Goal: Transaction & Acquisition: Purchase product/service

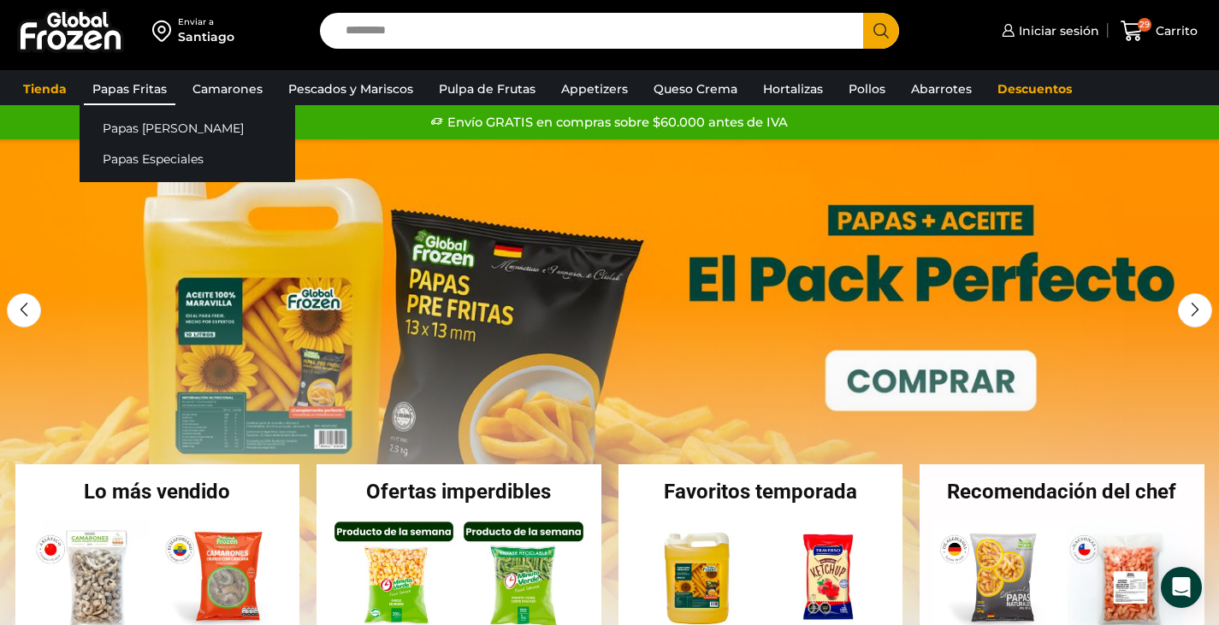
click at [142, 93] on link "Papas Fritas" at bounding box center [130, 89] width 92 height 33
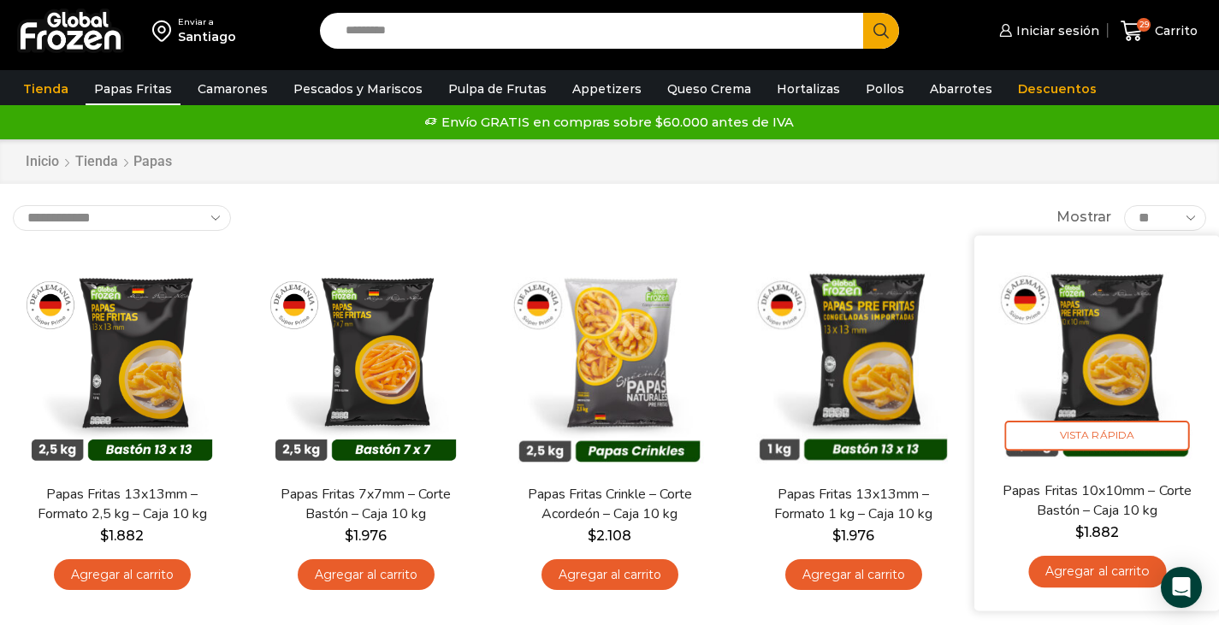
click at [1113, 349] on img at bounding box center [1097, 358] width 220 height 220
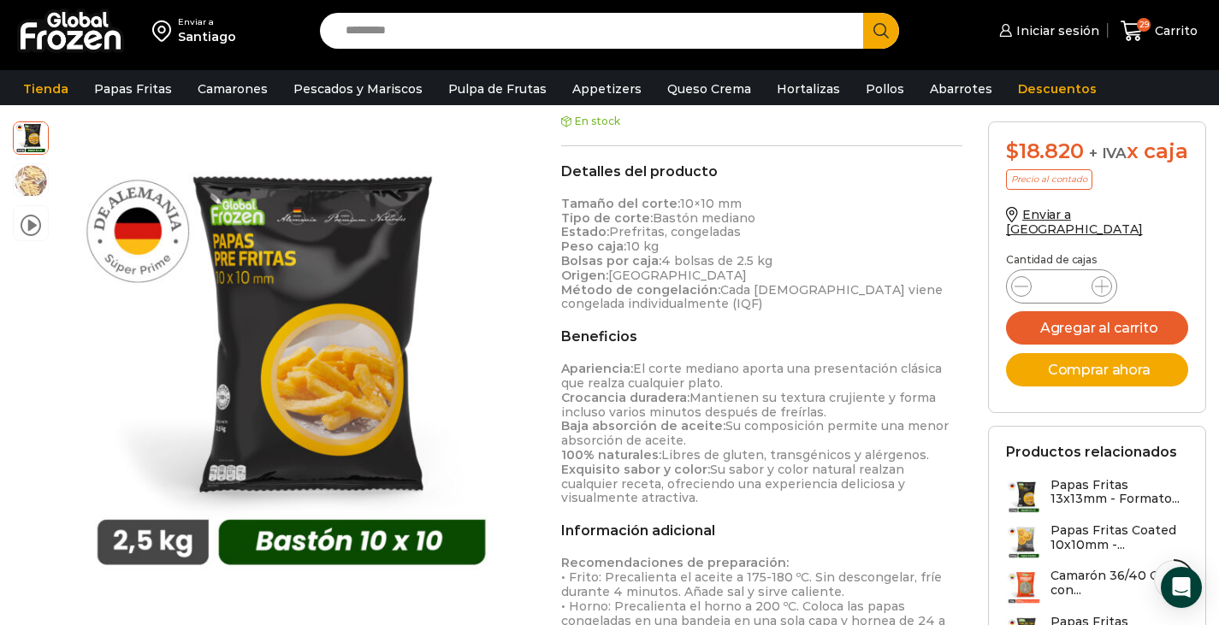
scroll to position [696, 0]
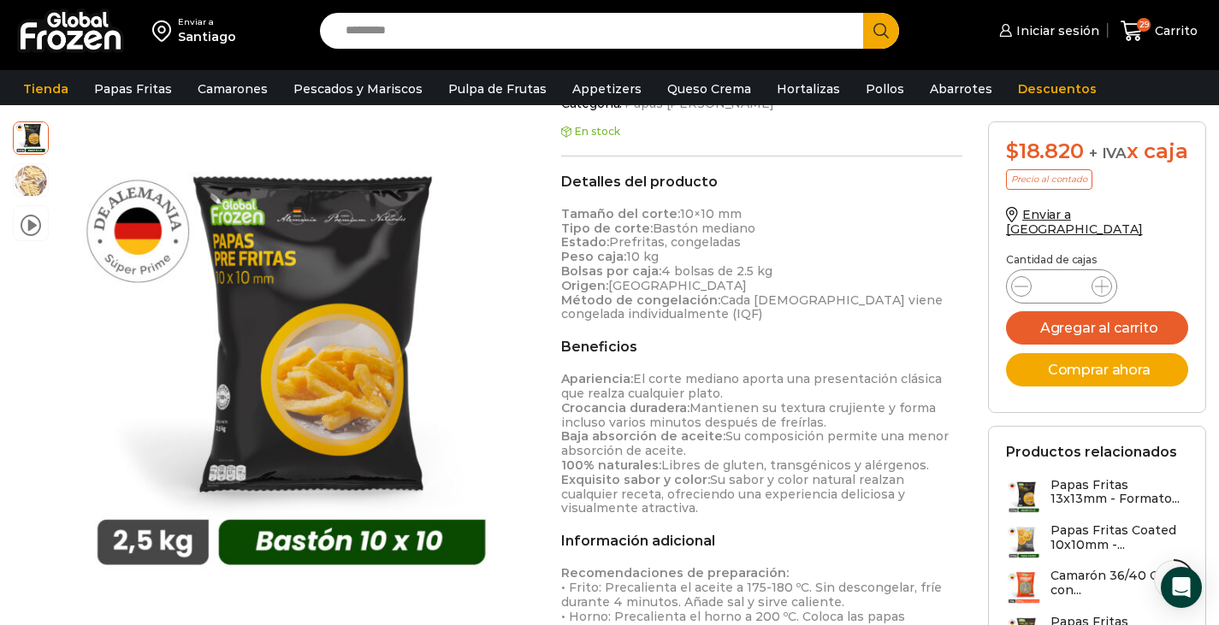
click at [1208, 254] on div "$ 18.820 + IVA x caja Precio al contado Enviar a Chile Cantidad de cajas Papas …" at bounding box center [1097, 422] width 244 height 603
drag, startPoint x: 1218, startPoint y: 263, endPoint x: 1218, endPoint y: 230, distance: 32.5
click at [1218, 230] on div "video Pasa el mouse por encima de la imagen para aplicar zoom Papas Fritas 10x1…" at bounding box center [609, 572] width 1219 height 2113
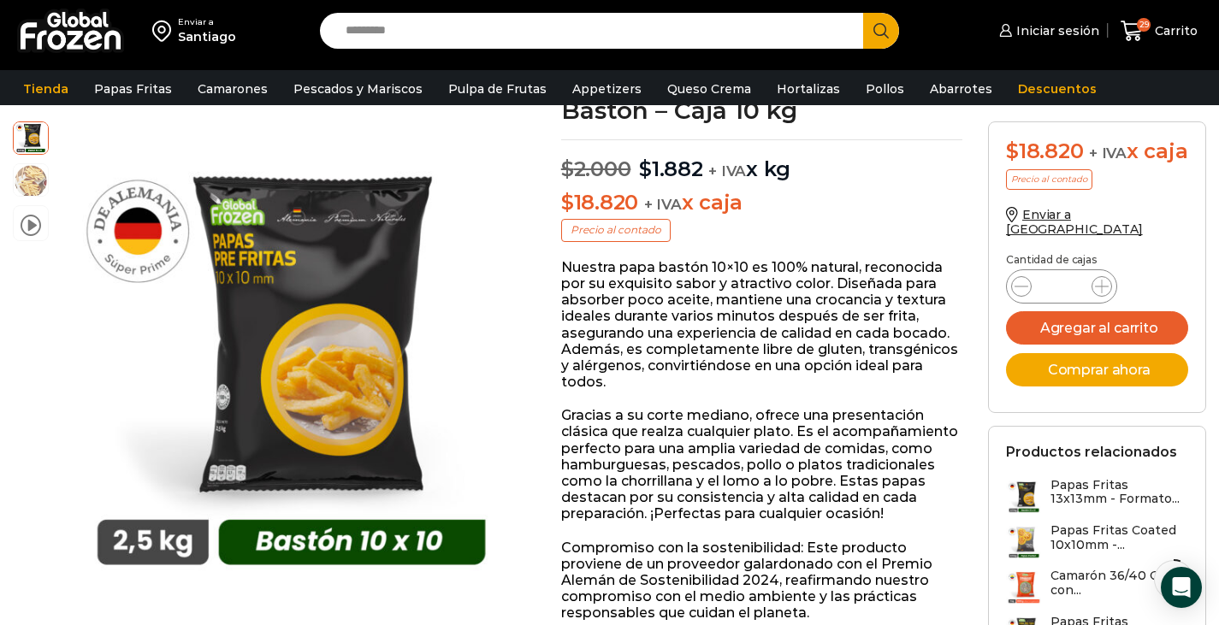
scroll to position [120, 0]
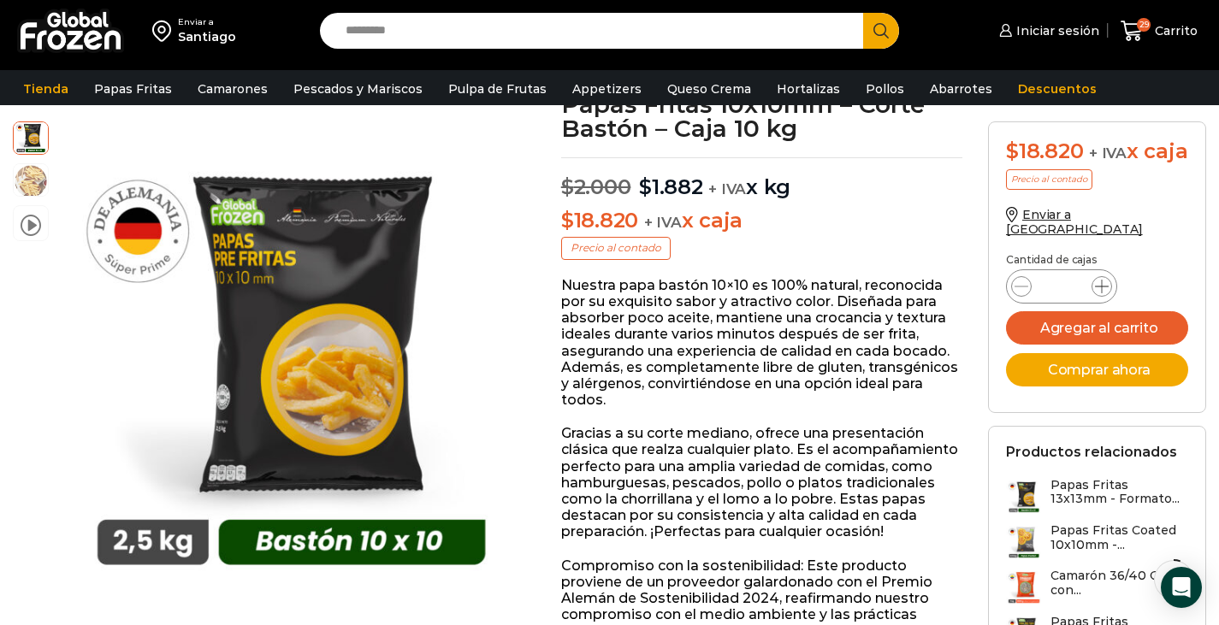
click at [1103, 293] on icon at bounding box center [1102, 287] width 14 height 14
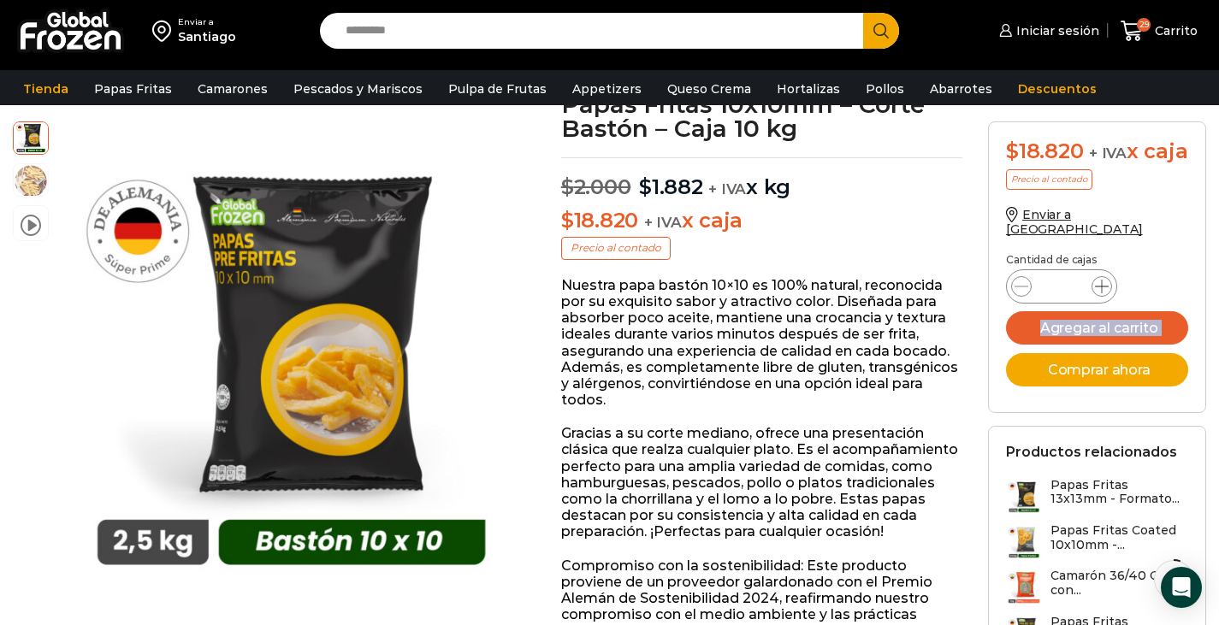
click at [1103, 293] on icon at bounding box center [1102, 287] width 14 height 14
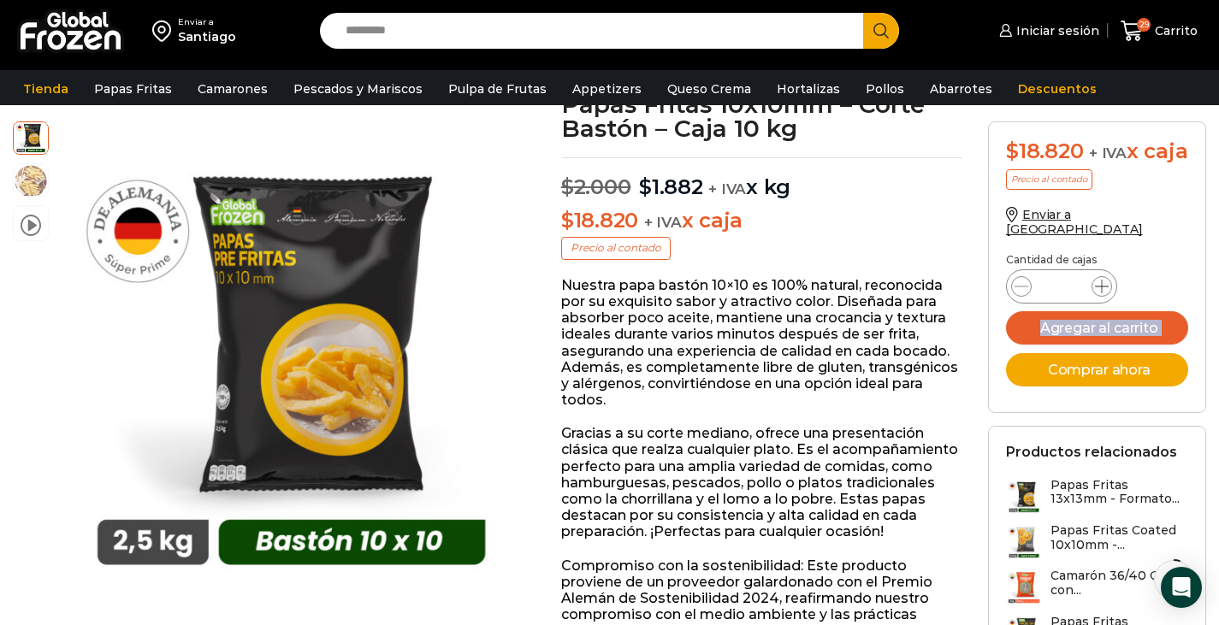
click at [1103, 293] on icon at bounding box center [1102, 287] width 14 height 14
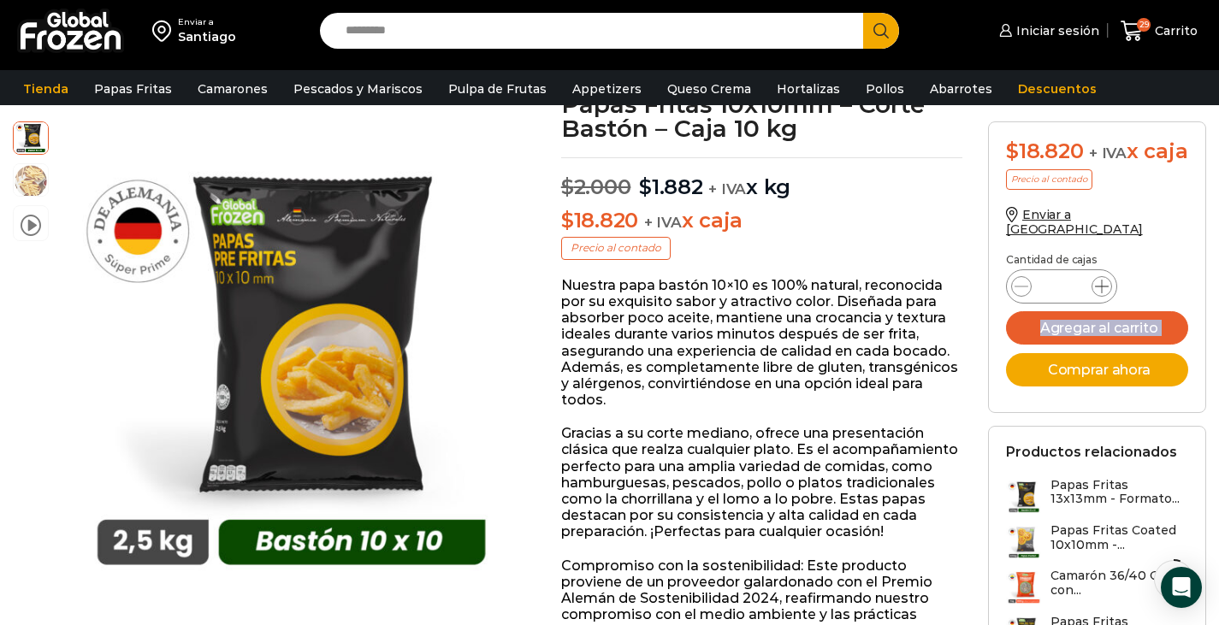
click at [1103, 293] on icon at bounding box center [1102, 287] width 14 height 14
drag, startPoint x: 1103, startPoint y: 300, endPoint x: 1074, endPoint y: 288, distance: 31.5
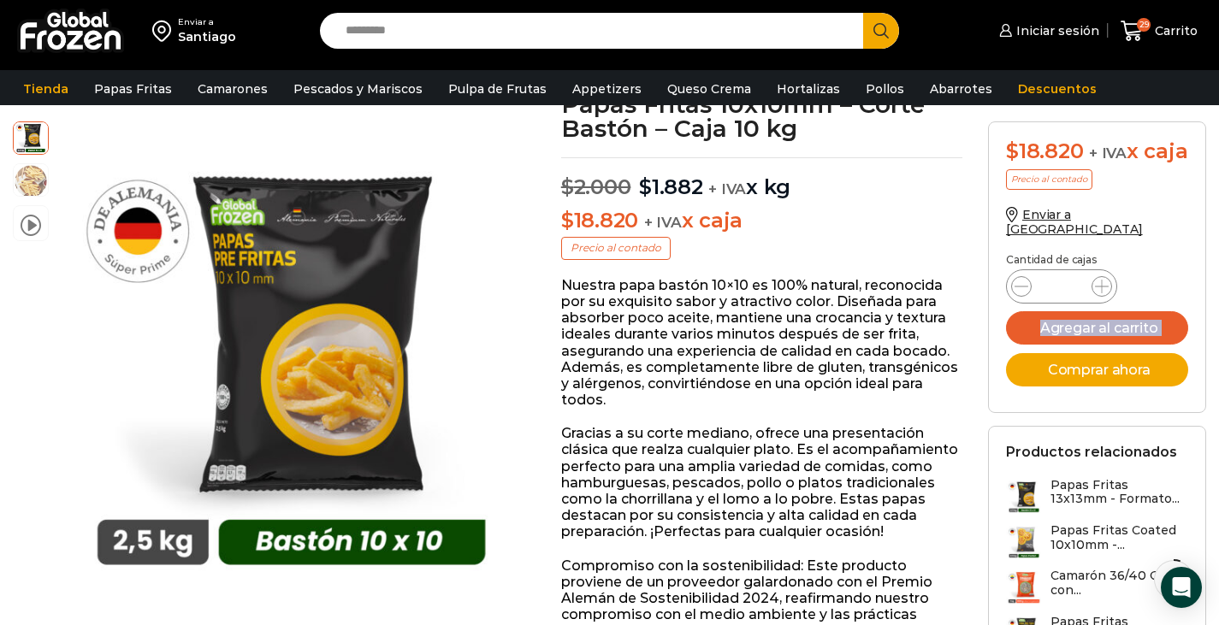
click at [1074, 288] on div "Papas Fritas 10x10mm - Corte Bastón - Caja 10 kg cantidad **" at bounding box center [1061, 286] width 111 height 34
click at [1075, 295] on input "**" at bounding box center [1061, 287] width 33 height 24
type input "*"
type input "**"
click at [1128, 266] on p "Cantidad de cajas" at bounding box center [1097, 260] width 182 height 12
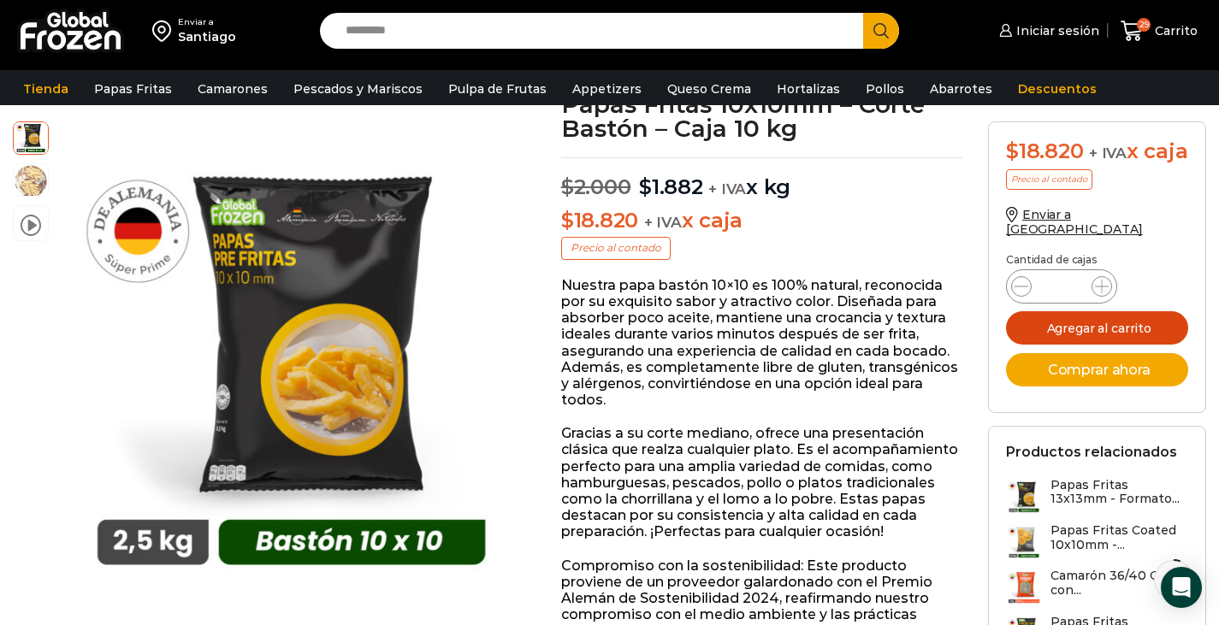
click at [1115, 332] on button "Agregar al carrito" at bounding box center [1097, 327] width 182 height 33
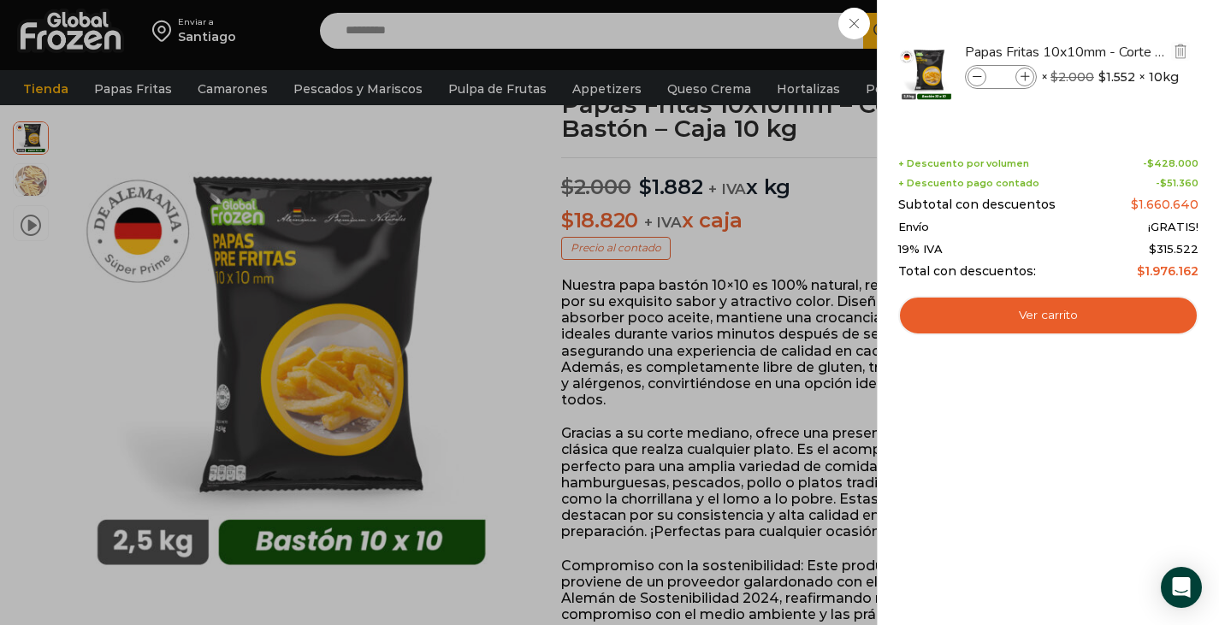
click at [973, 80] on icon at bounding box center [977, 77] width 9 height 9
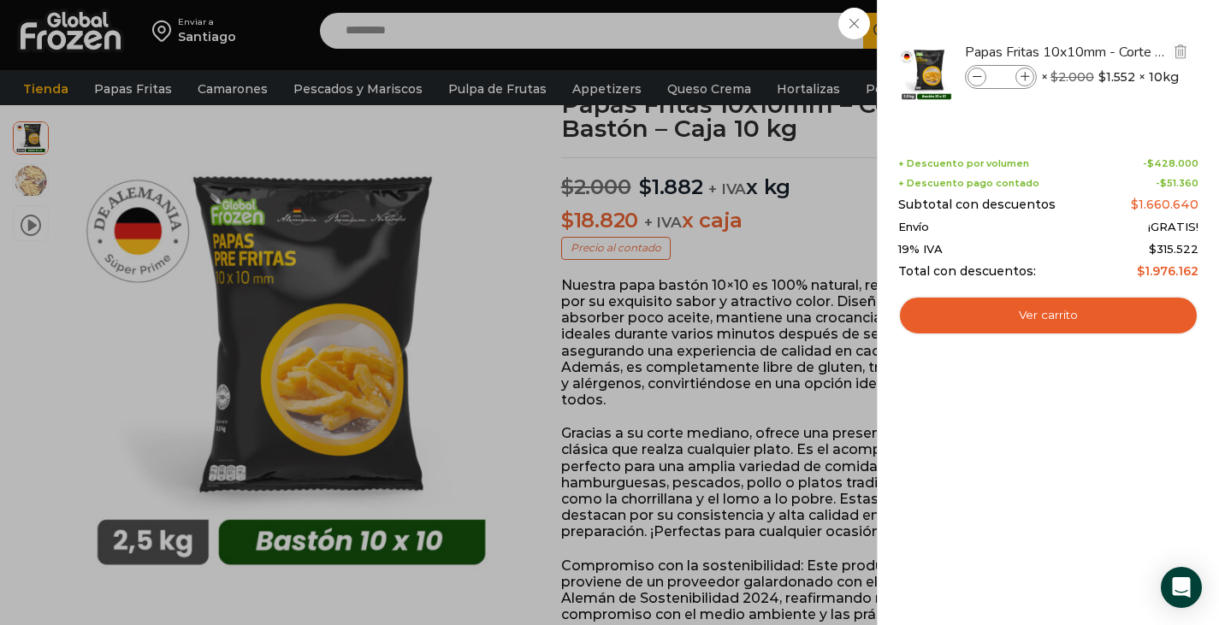
click at [973, 80] on icon at bounding box center [977, 77] width 9 height 9
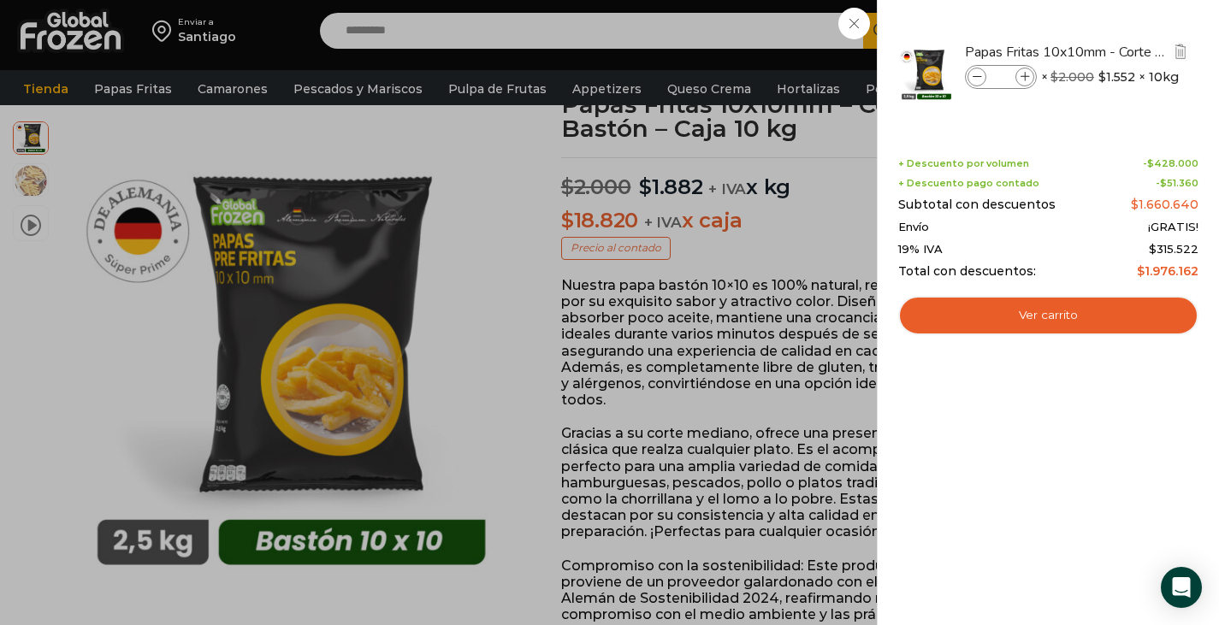
click at [973, 80] on icon at bounding box center [977, 77] width 9 height 9
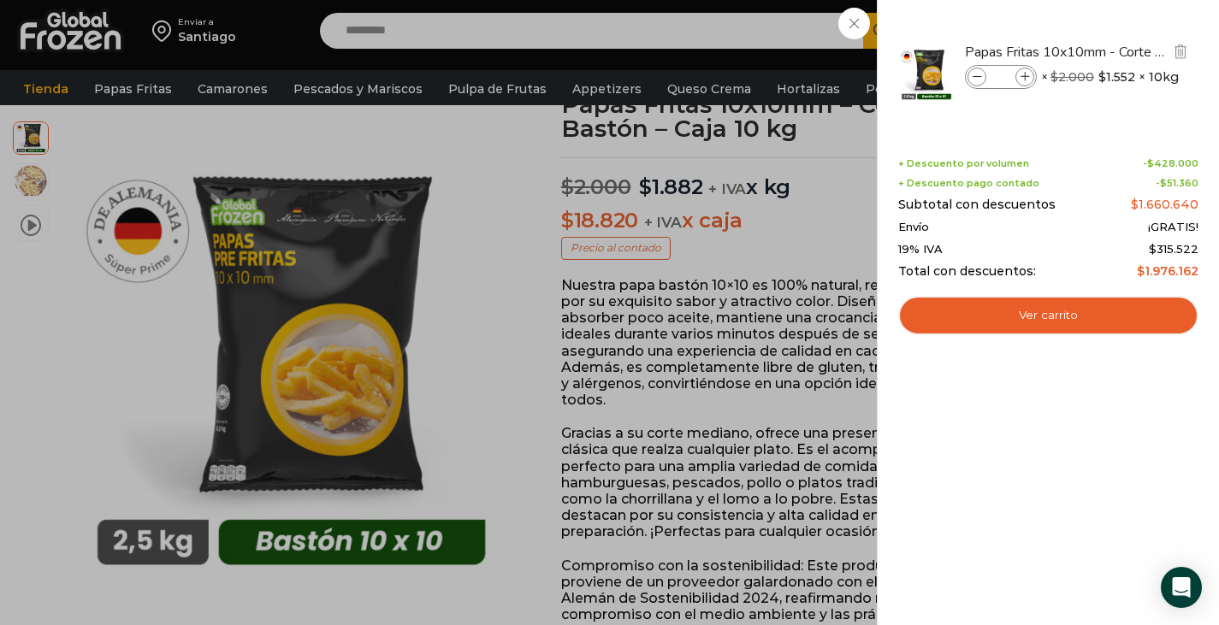
click at [973, 80] on icon at bounding box center [977, 77] width 9 height 9
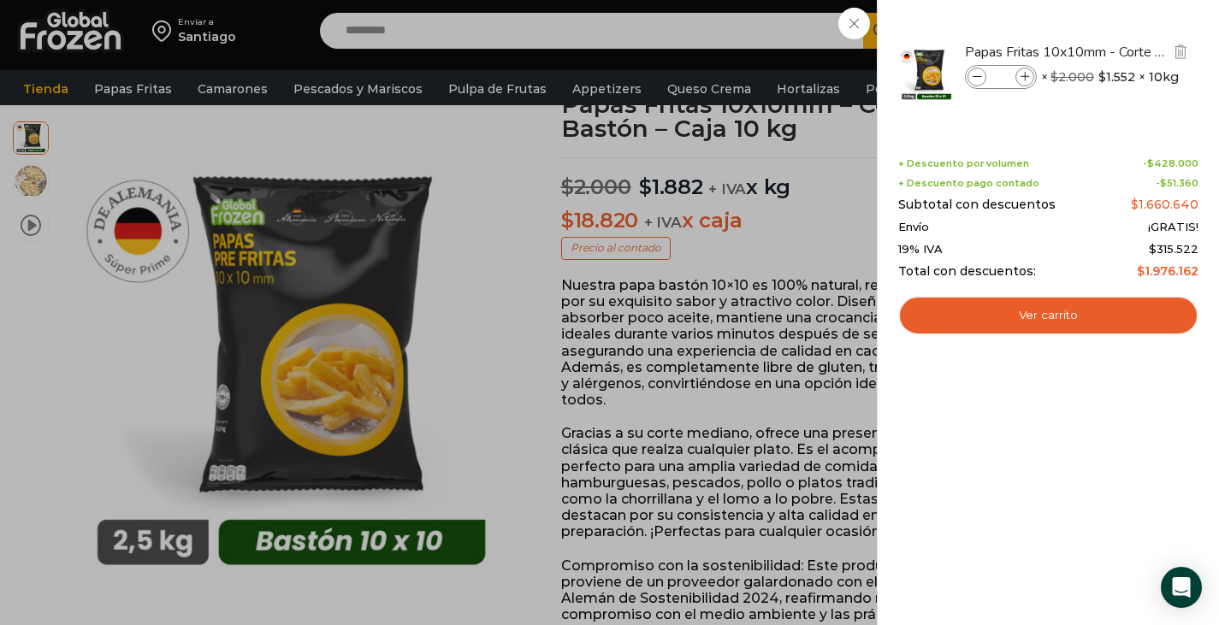
click at [973, 80] on icon at bounding box center [977, 77] width 9 height 9
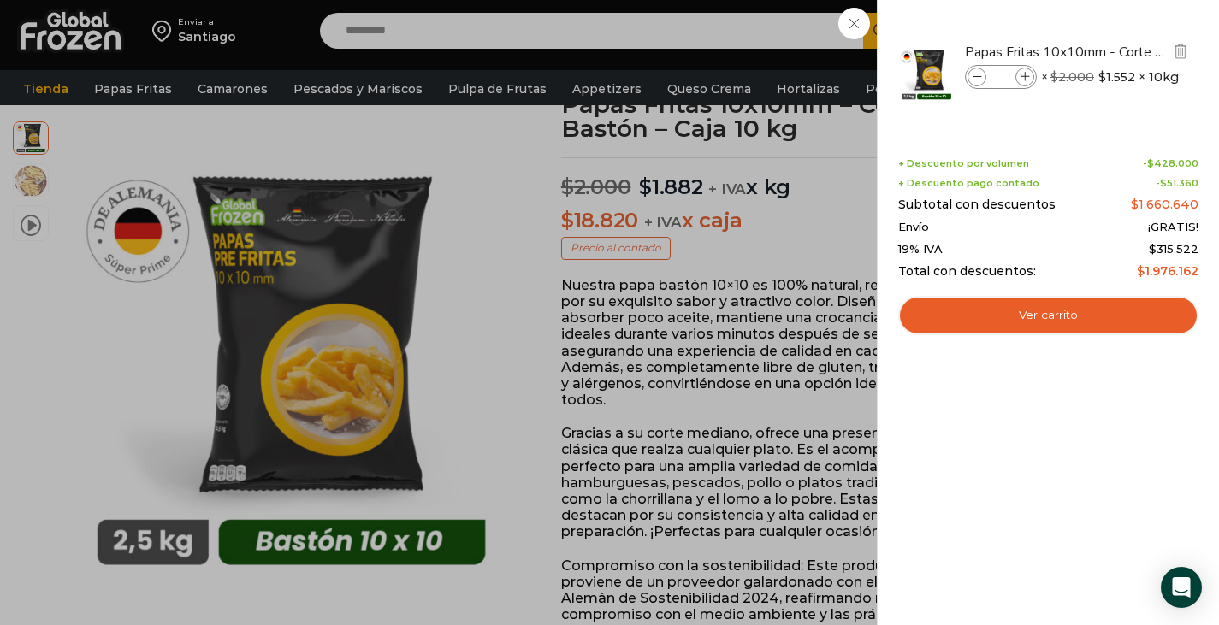
click at [973, 80] on icon at bounding box center [977, 77] width 9 height 9
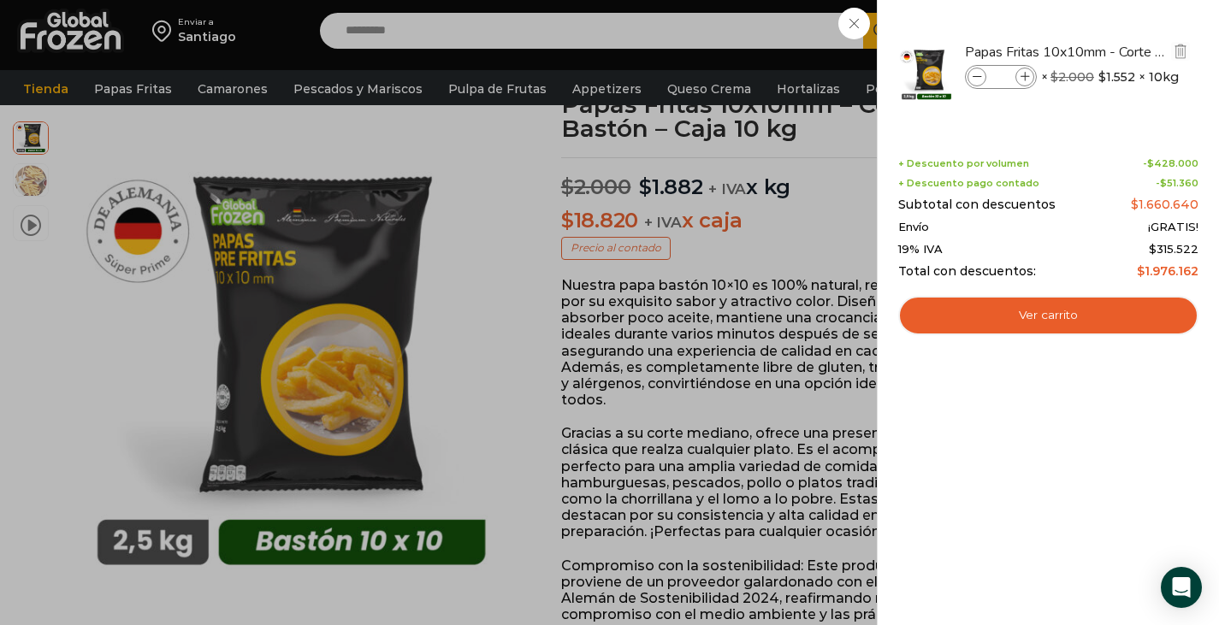
type input "**"
click at [1022, 73] on icon at bounding box center [1025, 77] width 9 height 9
type input "**"
click at [1116, 20] on div "78 Carrito 78 78 Shopping Cart" at bounding box center [1159, 31] width 86 height 40
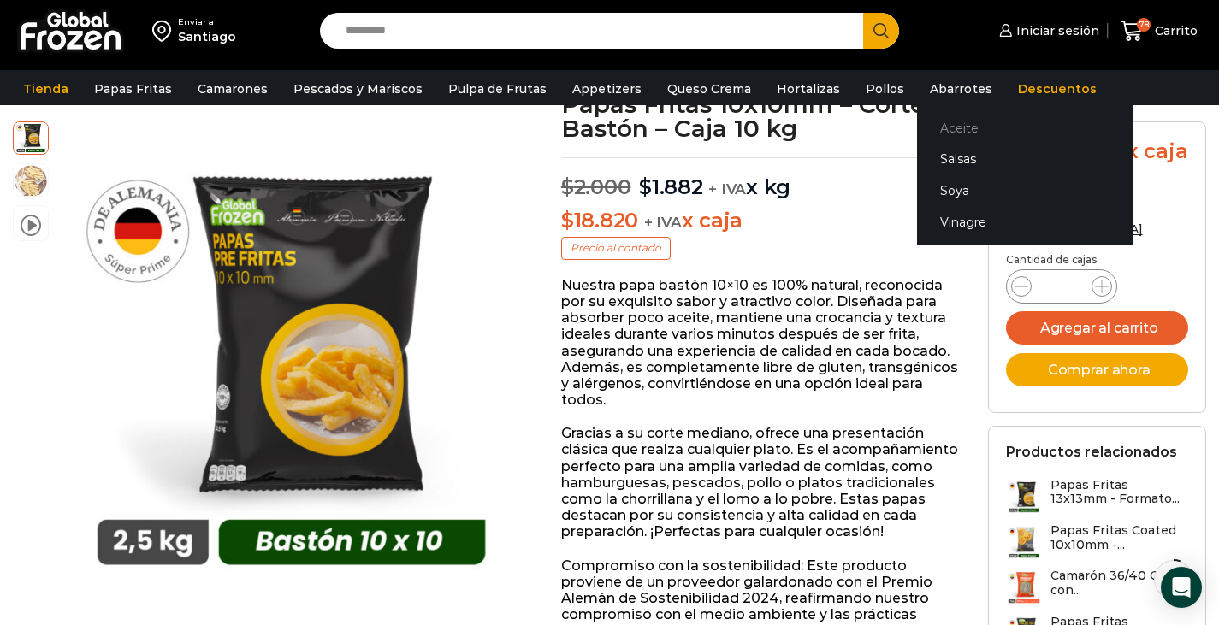
click at [921, 121] on link "Aceite" at bounding box center [1025, 128] width 216 height 32
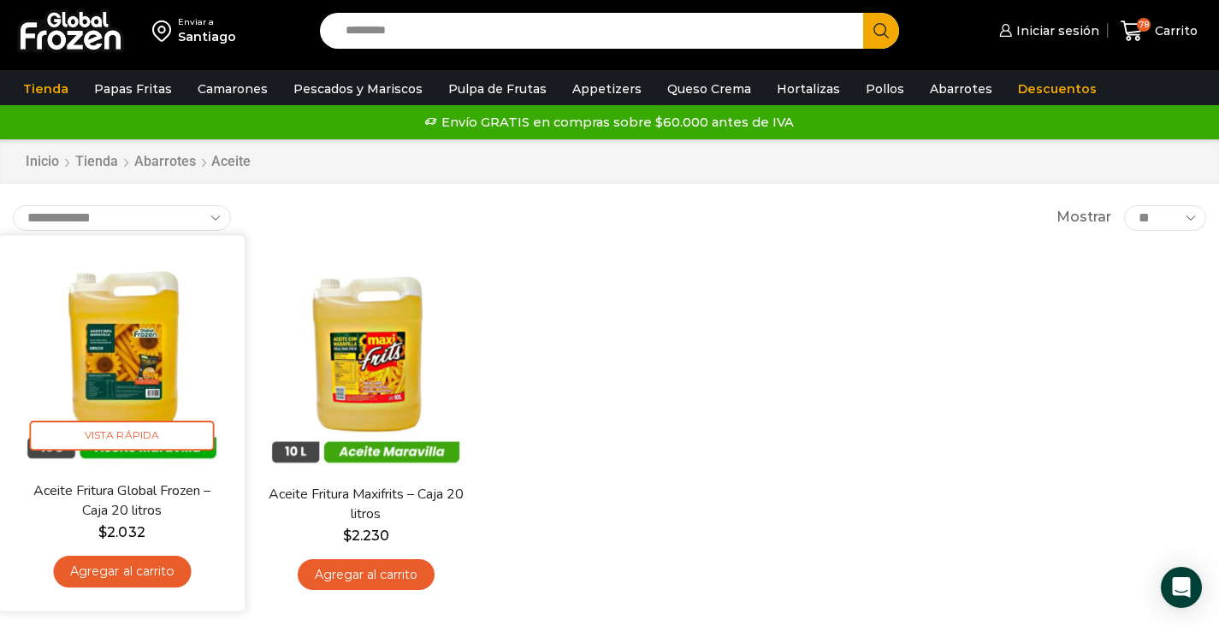
click at [118, 366] on img at bounding box center [122, 358] width 220 height 220
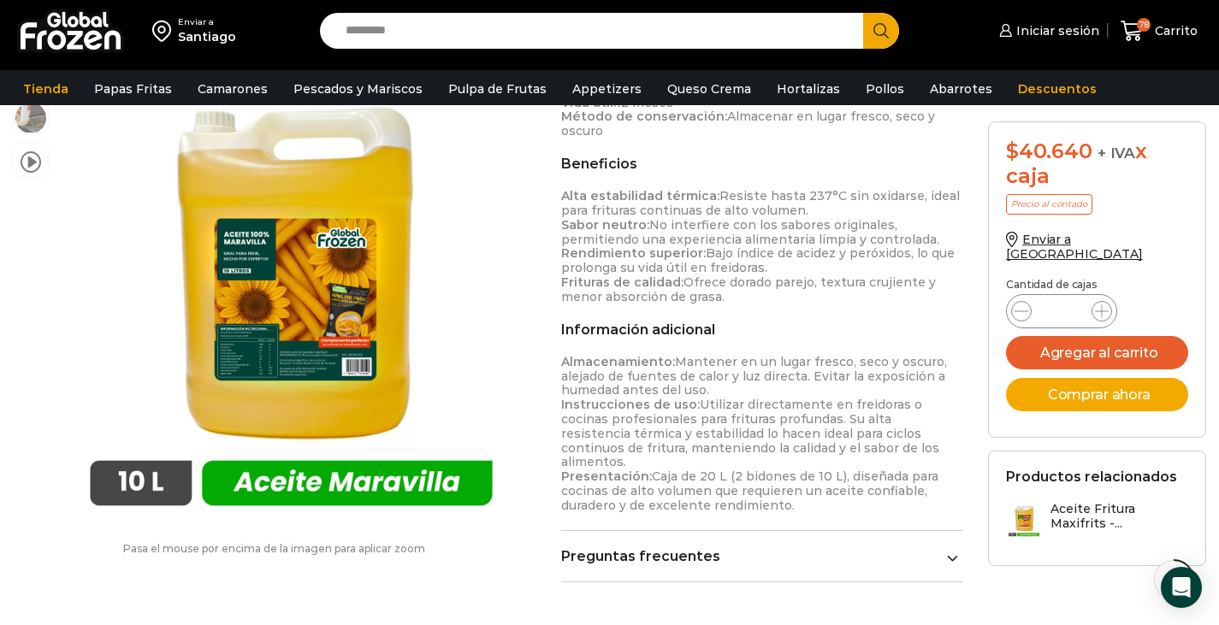
scroll to position [685, 0]
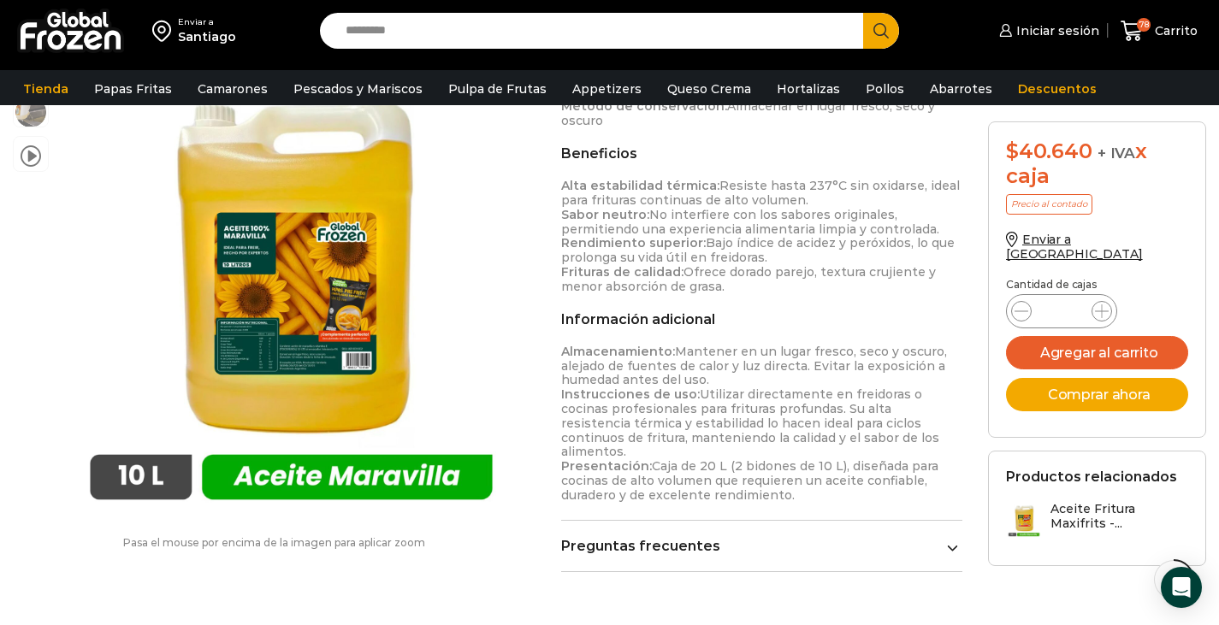
click at [953, 542] on icon at bounding box center [952, 547] width 11 height 11
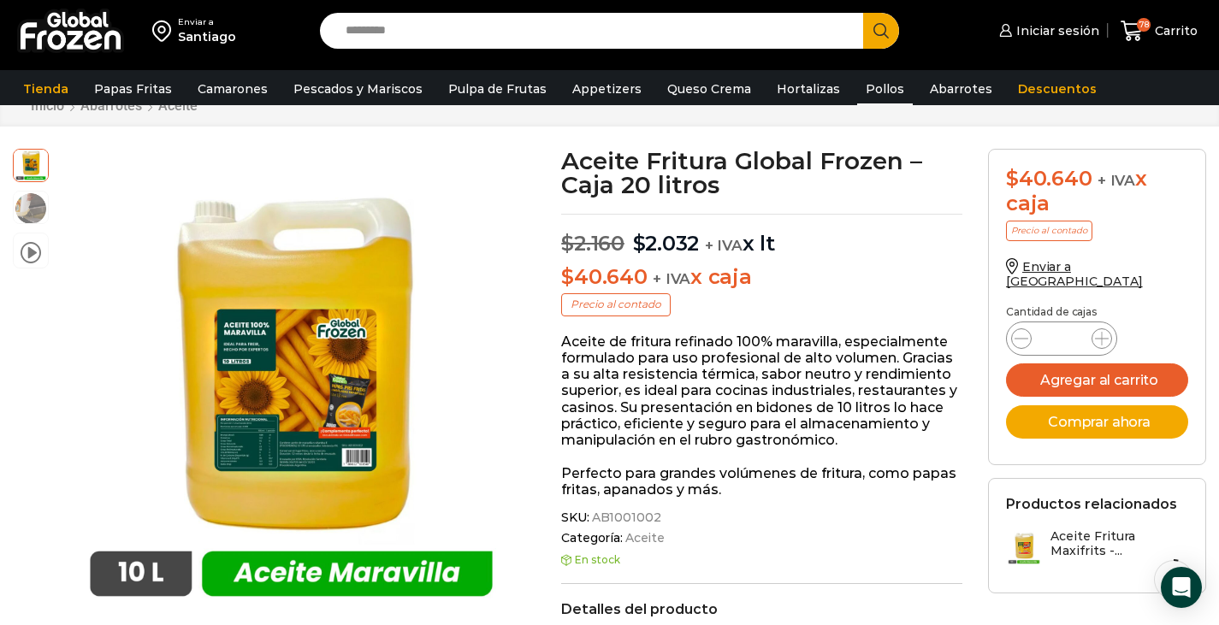
scroll to position [61, 0]
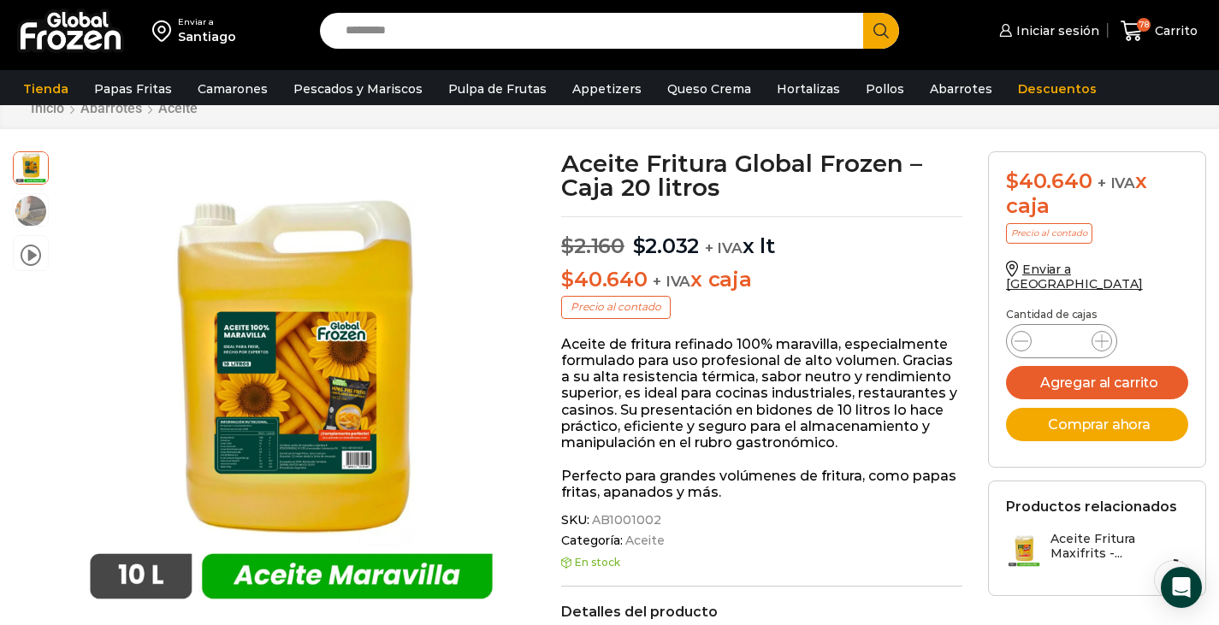
click at [1070, 329] on input "*" at bounding box center [1061, 341] width 33 height 24
click at [1006, 366] on button "Agregar al carrito" at bounding box center [1097, 382] width 182 height 33
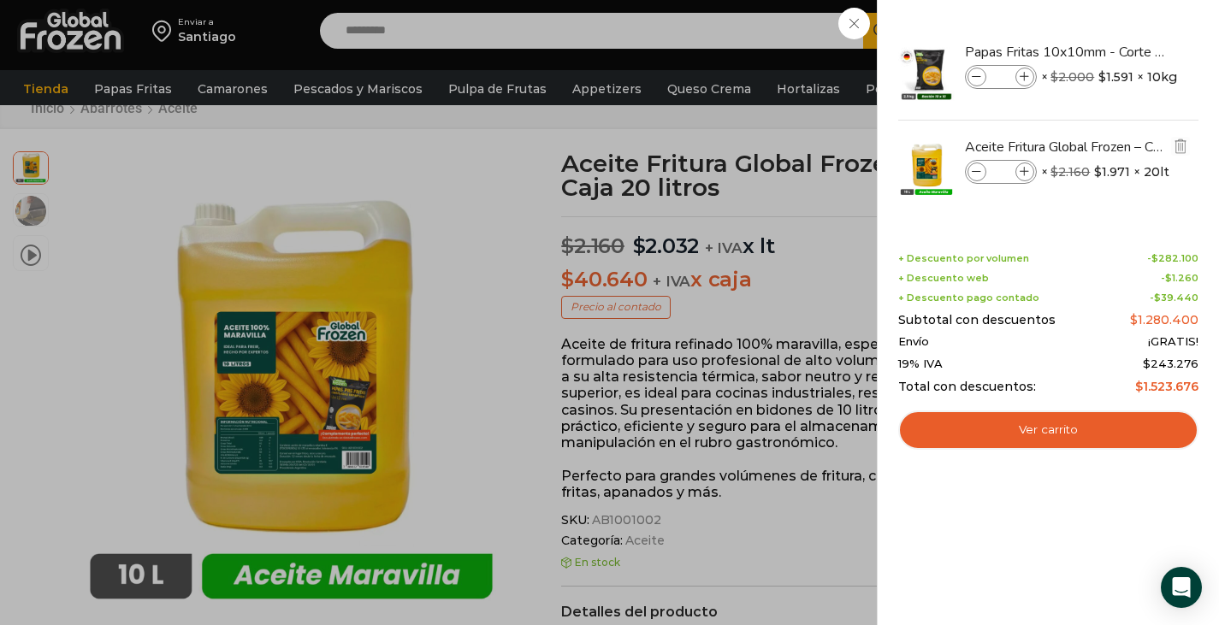
type input "**"
click at [1004, 165] on input "*" at bounding box center [1001, 172] width 26 height 19
type input "**"
click at [1007, 174] on input "**" at bounding box center [1001, 172] width 26 height 19
type input "*"
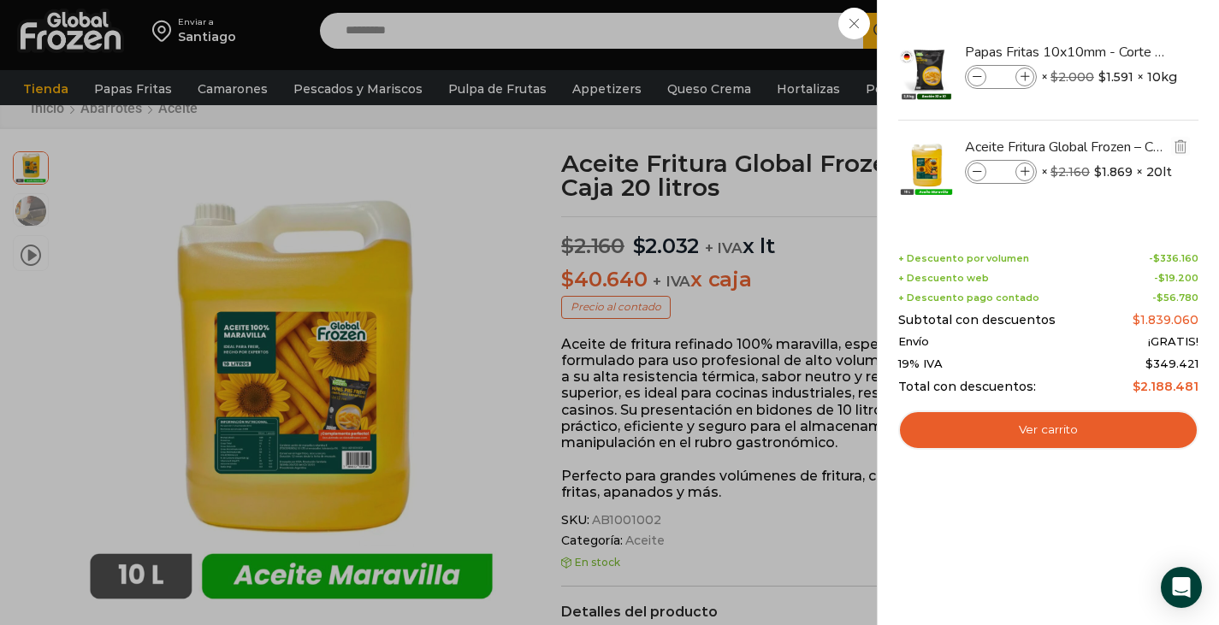
type input "*"
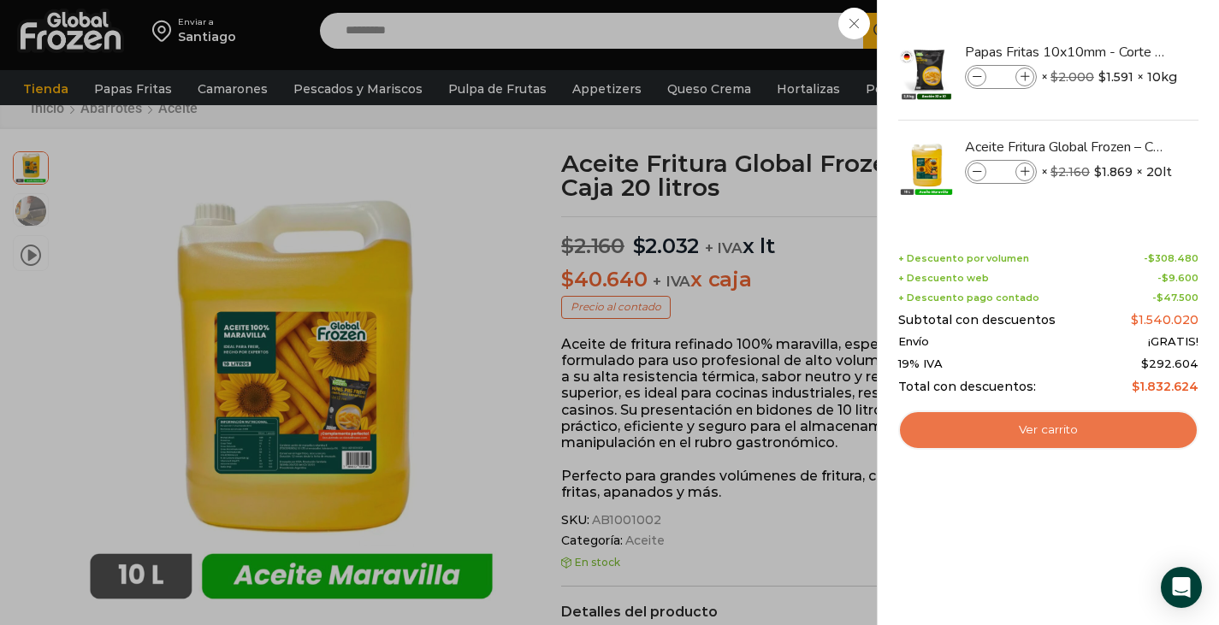
click at [1040, 436] on link "Ver carrito" at bounding box center [1048, 430] width 300 height 39
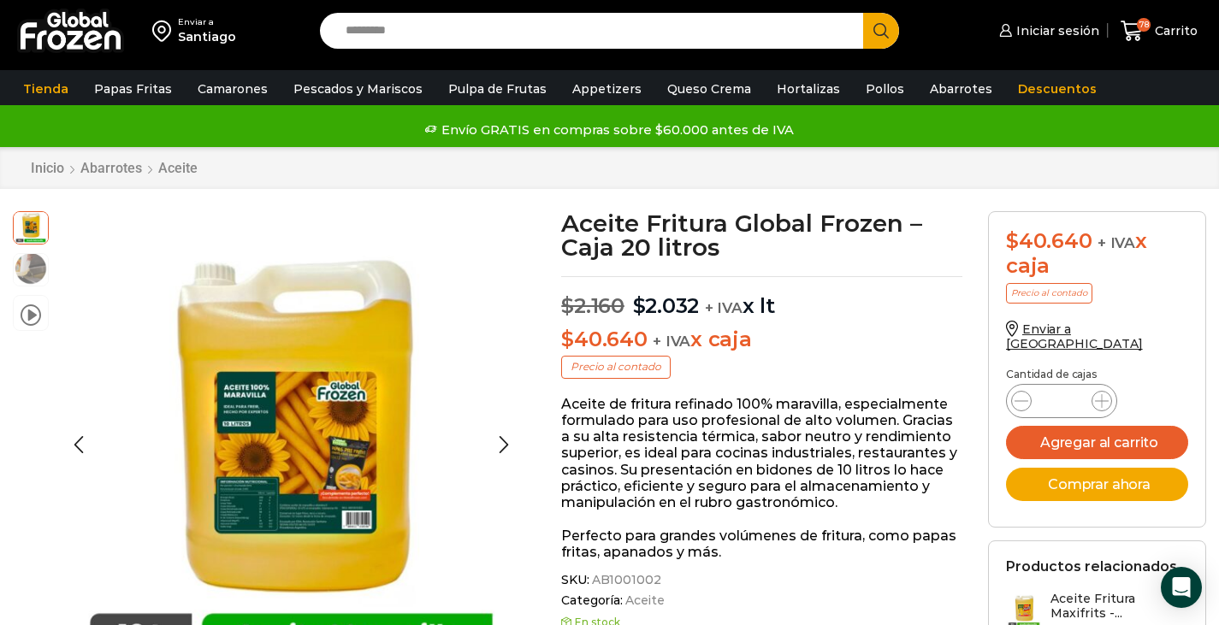
click at [37, 275] on img at bounding box center [31, 269] width 34 height 34
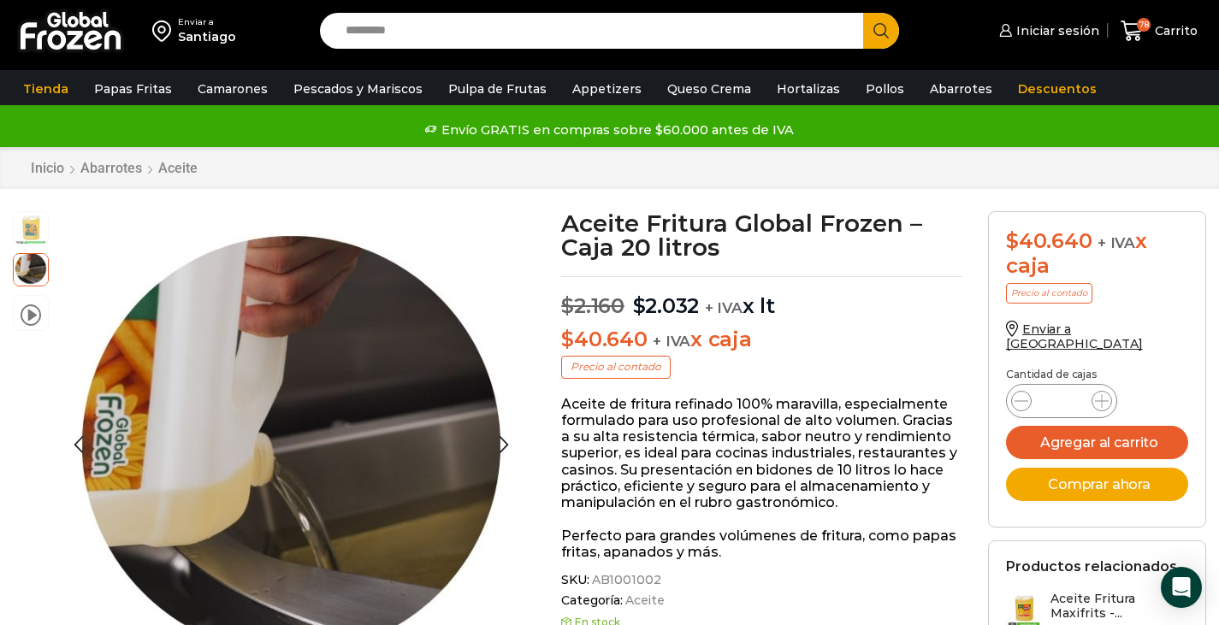
click at [37, 275] on img at bounding box center [31, 269] width 34 height 34
click at [38, 326] on li "video" at bounding box center [31, 313] width 36 height 36
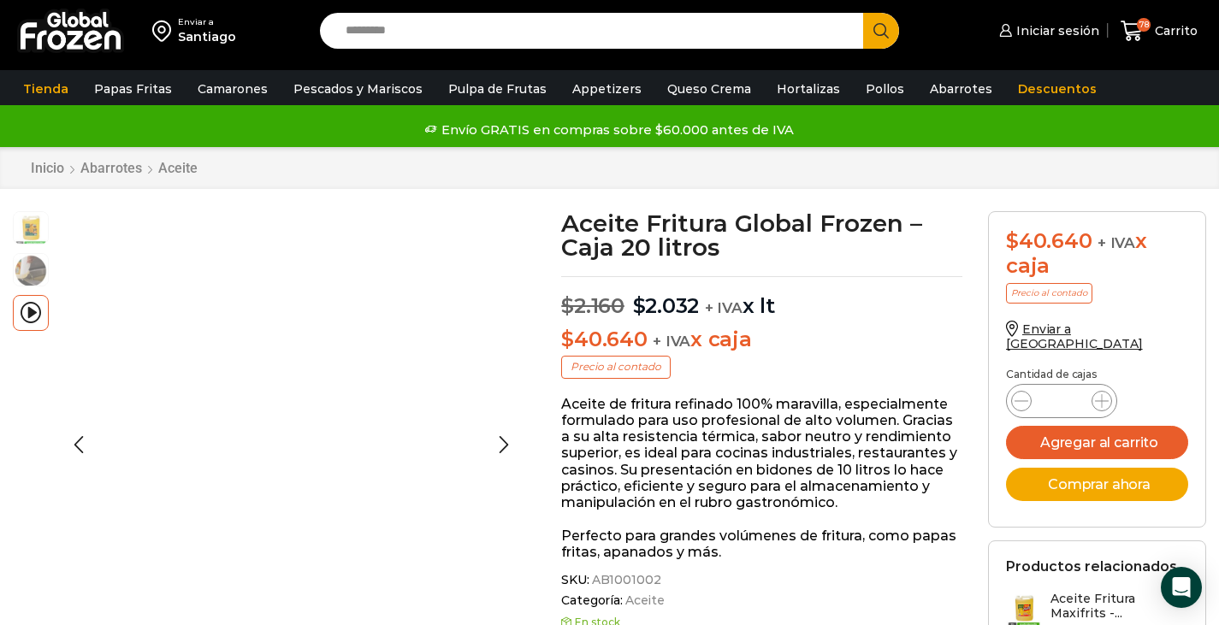
scroll to position [25, 0]
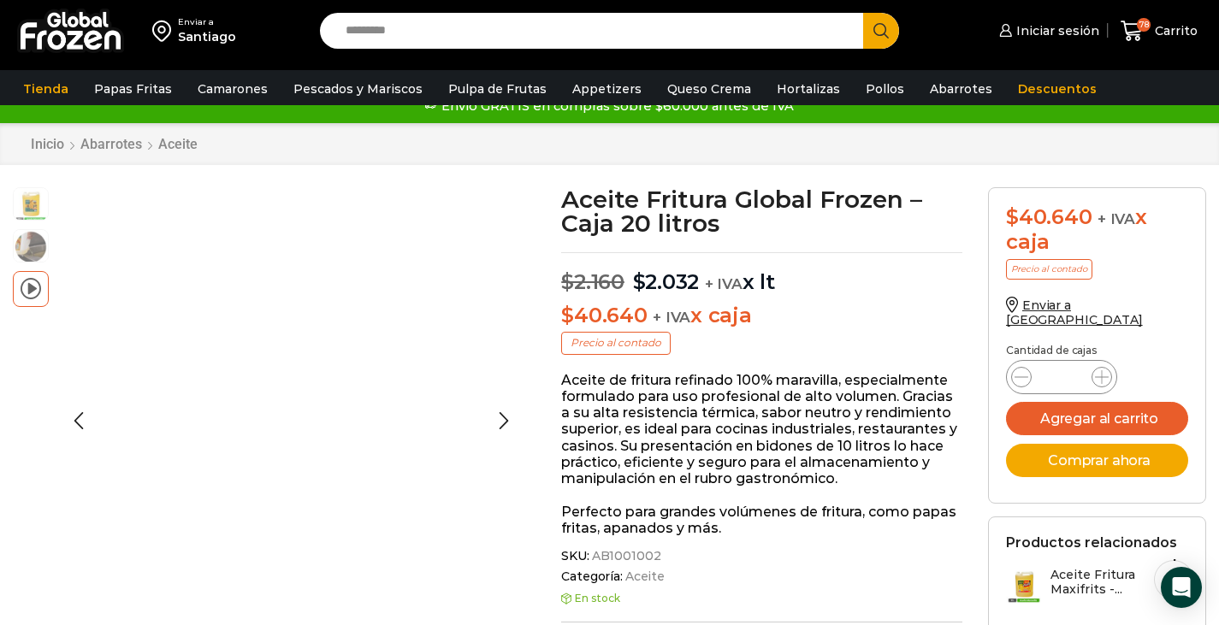
click at [33, 287] on span at bounding box center [31, 287] width 21 height 23
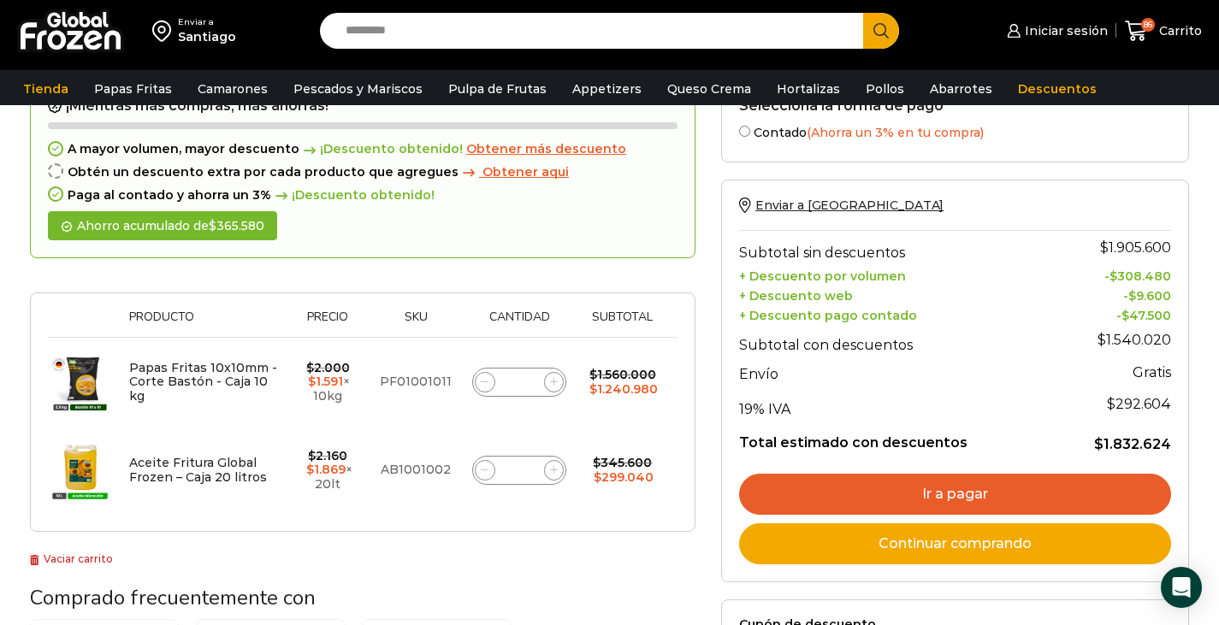
scroll to position [106, 0]
